Goal: Task Accomplishment & Management: Manage account settings

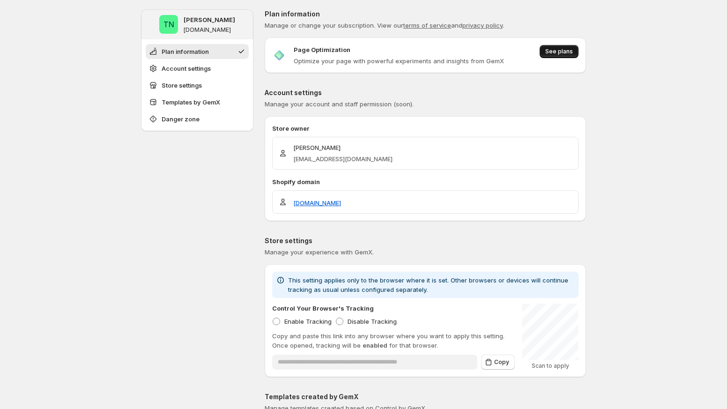
click at [551, 52] on span "See plans" at bounding box center [559, 51] width 28 height 7
click at [565, 52] on span "See plans" at bounding box center [559, 51] width 28 height 7
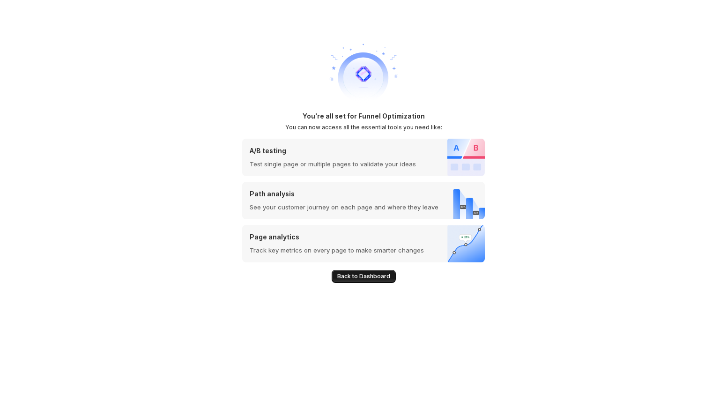
click at [338, 279] on span "Back to Dashboard" at bounding box center [363, 276] width 53 height 7
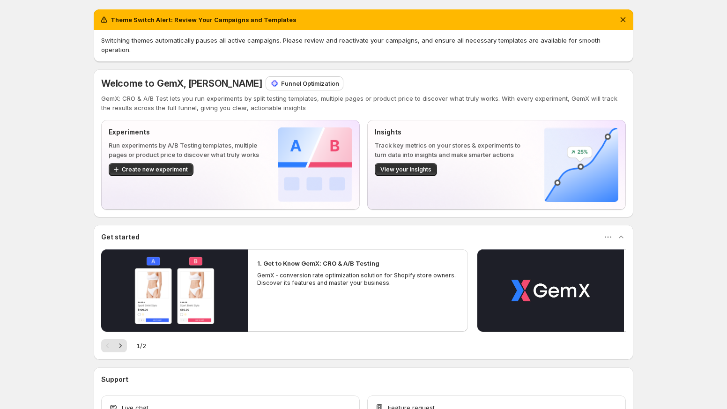
click at [67, 159] on div "Theme Switch Alert: Review Your Campaigns and Templates Switching themes automa…" at bounding box center [363, 239] width 727 height 478
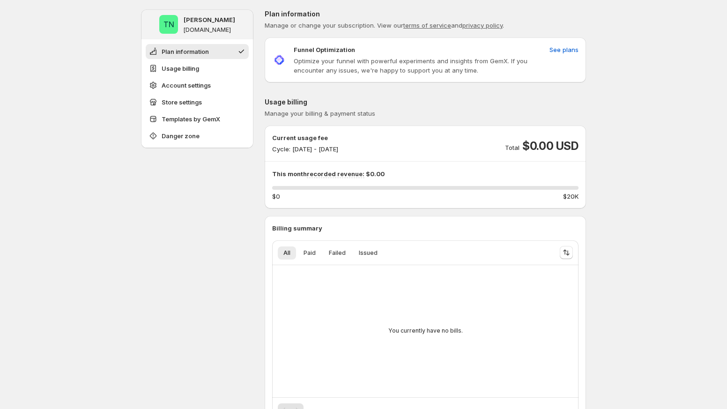
click at [361, 119] on div "Usage billing Manage your billing & payment status Current usage fee Cycle: [DA…" at bounding box center [425, 263] width 321 height 332
click at [565, 50] on span "See plans" at bounding box center [563, 49] width 29 height 9
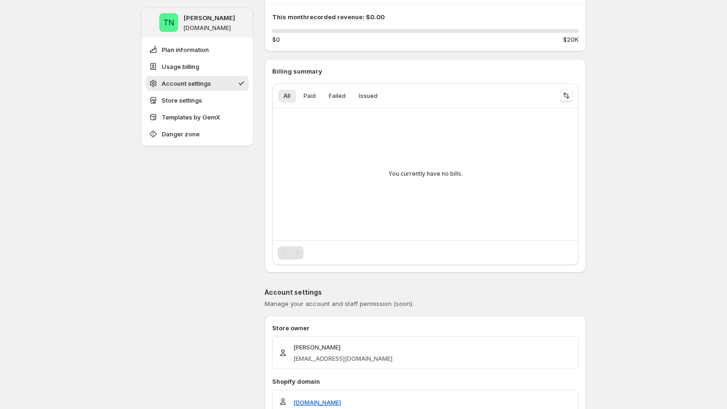
scroll to position [822, 0]
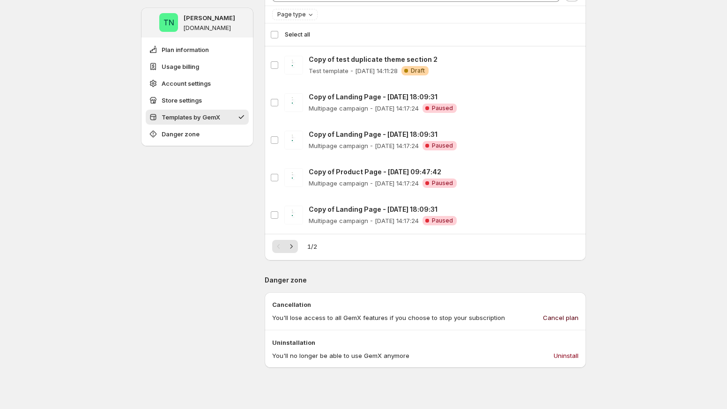
click at [568, 320] on span "Cancel plan" at bounding box center [561, 317] width 36 height 9
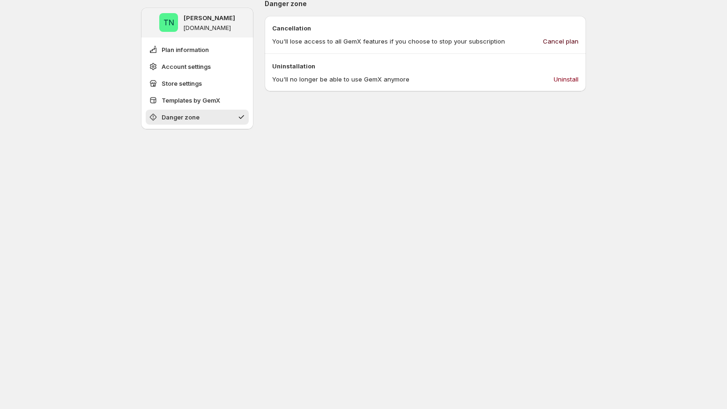
scroll to position [742, 0]
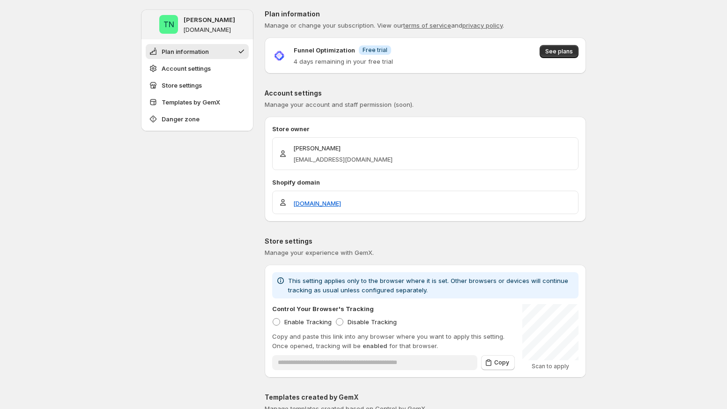
drag, startPoint x: 365, startPoint y: 45, endPoint x: 413, endPoint y: 45, distance: 48.2
click at [413, 45] on div "Funnel Optimization Info Free trial 4 days remaining in your free trial See pla…" at bounding box center [425, 55] width 306 height 21
drag, startPoint x: 407, startPoint y: 56, endPoint x: 361, endPoint y: 47, distance: 46.7
click at [361, 47] on div "Funnel Optimization Info Free trial 4 days remaining in your free trial See pla…" at bounding box center [425, 55] width 306 height 21
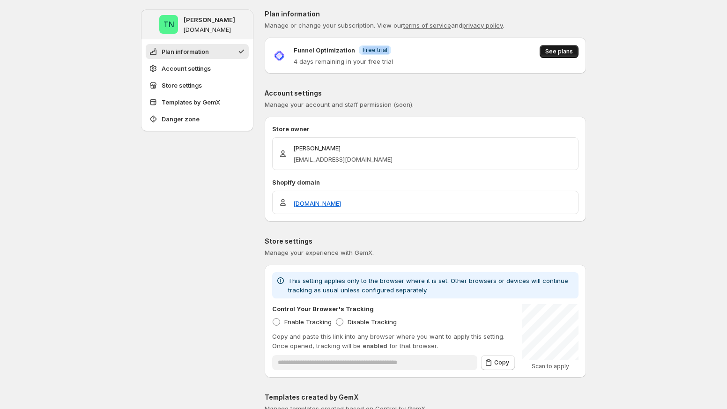
click at [547, 50] on span "See plans" at bounding box center [559, 51] width 28 height 7
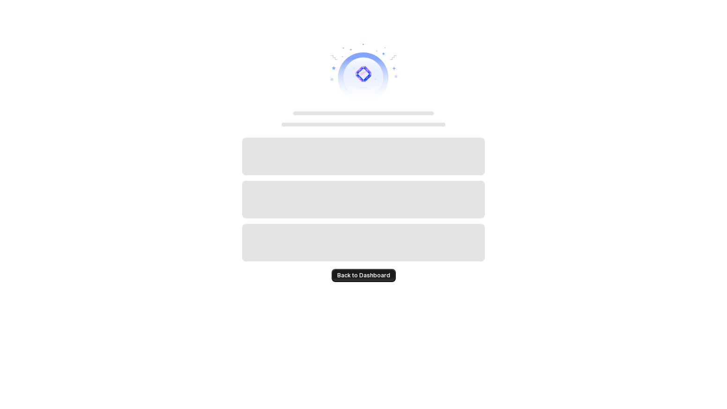
click at [348, 277] on span "Back to Dashboard" at bounding box center [363, 275] width 53 height 7
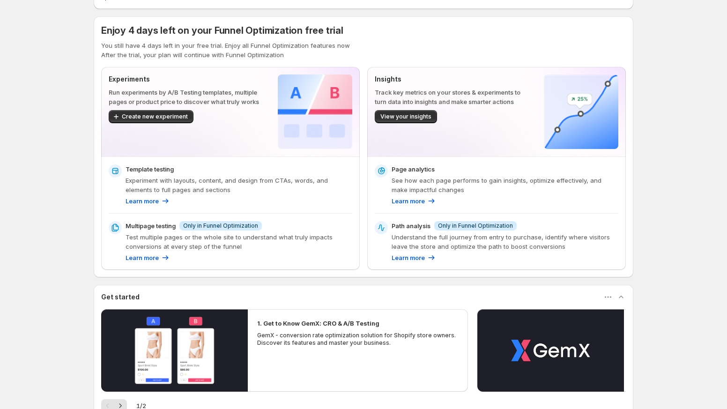
scroll to position [172, 0]
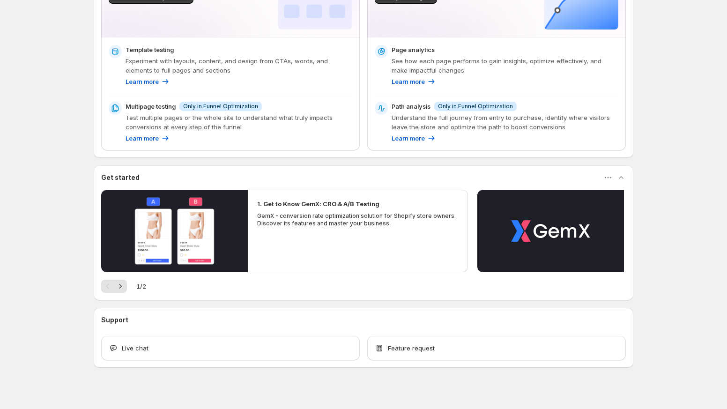
click at [642, 304] on div "Theme Switch Alert: Review Your Campaigns and Templates Switching themes automa…" at bounding box center [363, 123] width 562 height 590
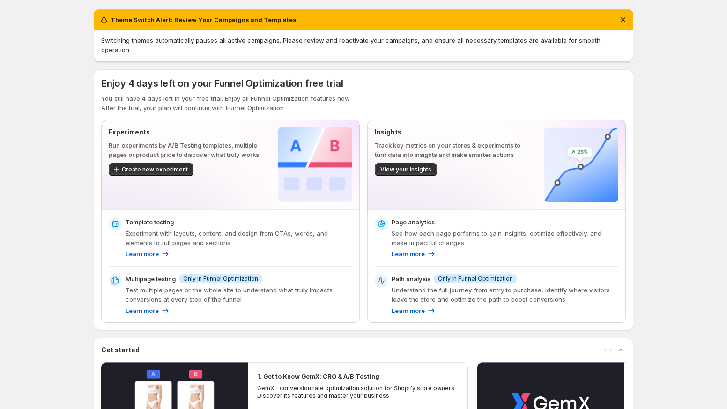
click at [364, 224] on div "Experiments Run experiments by A/B Testing templates, multiple pages or product…" at bounding box center [363, 221] width 524 height 203
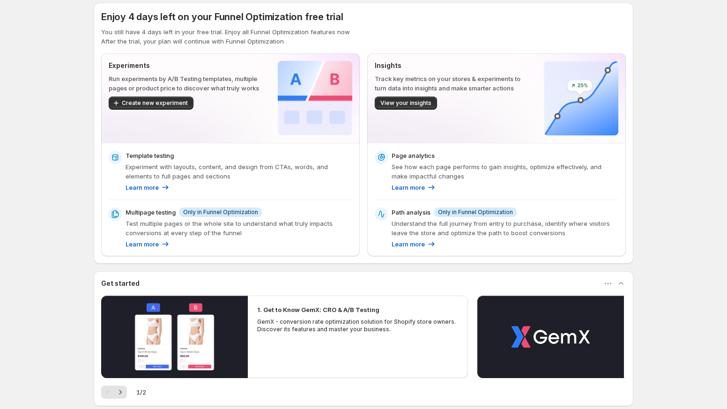
scroll to position [172, 0]
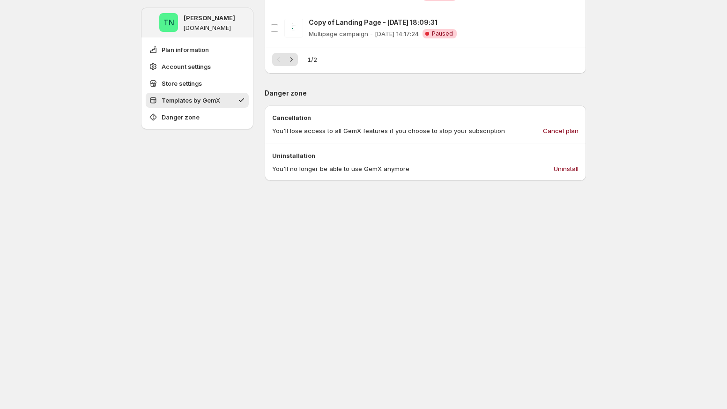
scroll to position [742, 0]
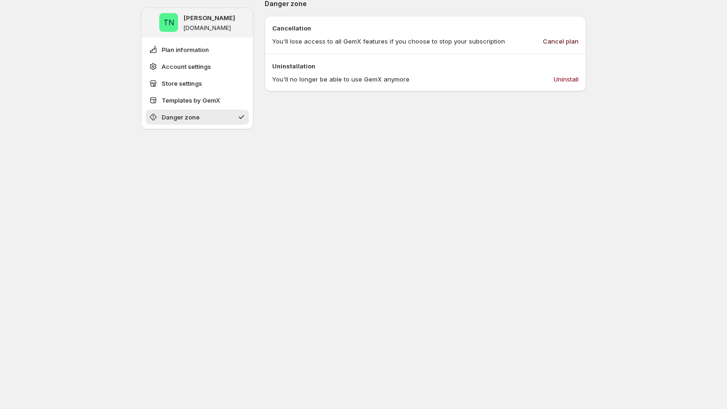
click at [561, 41] on span "Cancel plan" at bounding box center [561, 41] width 36 height 9
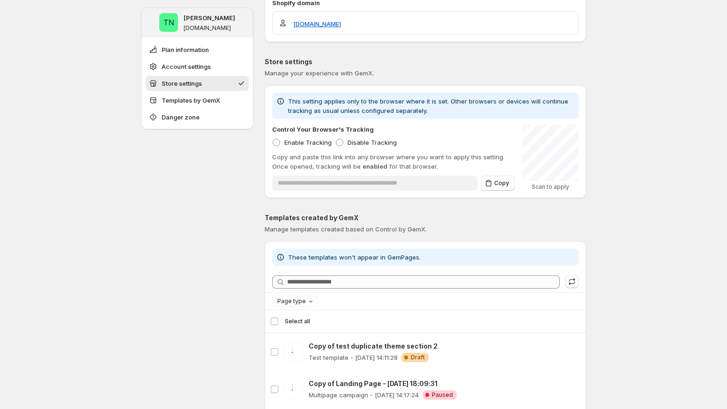
scroll to position [0, 0]
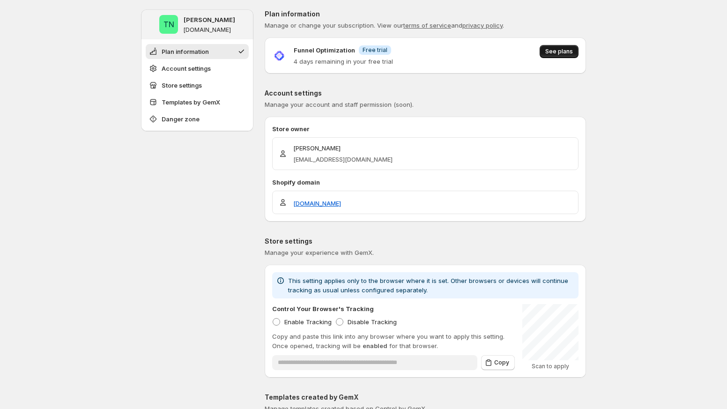
click at [562, 49] on span "See plans" at bounding box center [559, 51] width 28 height 7
drag, startPoint x: 356, startPoint y: 52, endPoint x: 410, endPoint y: 48, distance: 54.5
click at [410, 48] on div "Funnel Optimization Info Free trial 4 days remaining in your free trial See pla…" at bounding box center [425, 55] width 306 height 21
click at [405, 44] on div "Funnel Optimization Info Free trial 4 days remaining in your free trial See pla…" at bounding box center [425, 55] width 321 height 36
